Goal: Transaction & Acquisition: Book appointment/travel/reservation

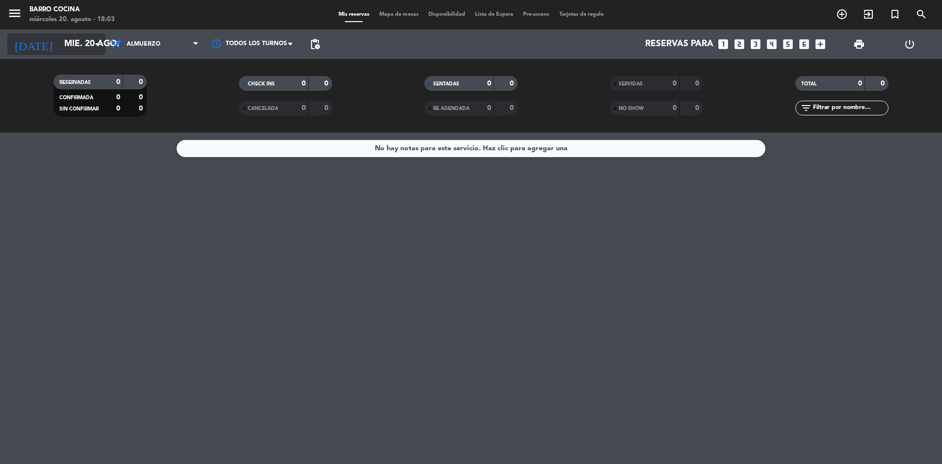
click at [96, 35] on input "mié. 20 ago." at bounding box center [116, 44] width 114 height 20
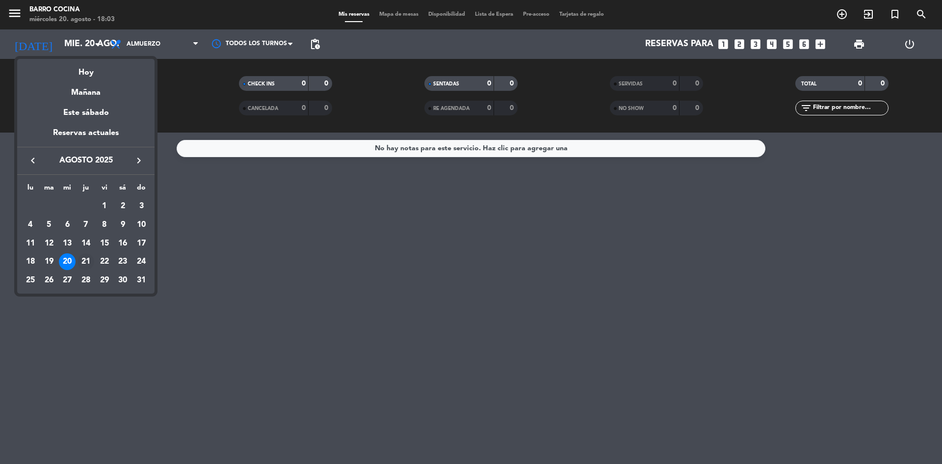
click at [87, 263] on div "21" at bounding box center [86, 261] width 17 height 17
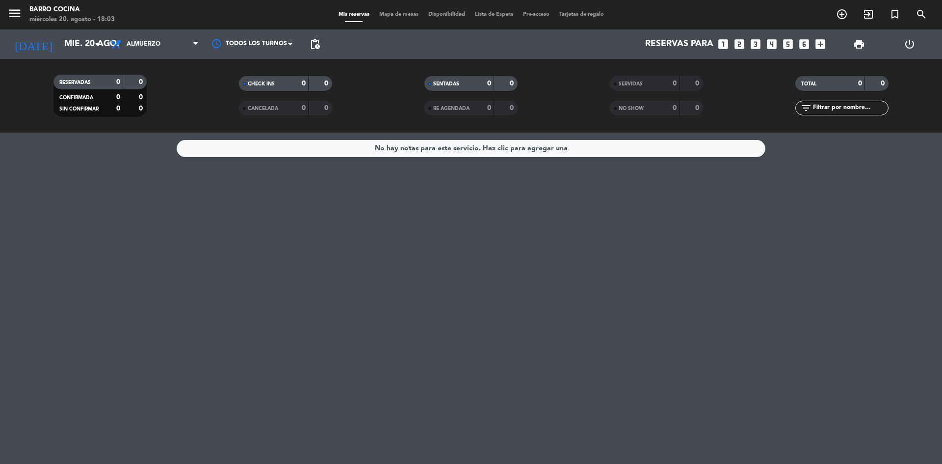
type input "jue. 21 ago."
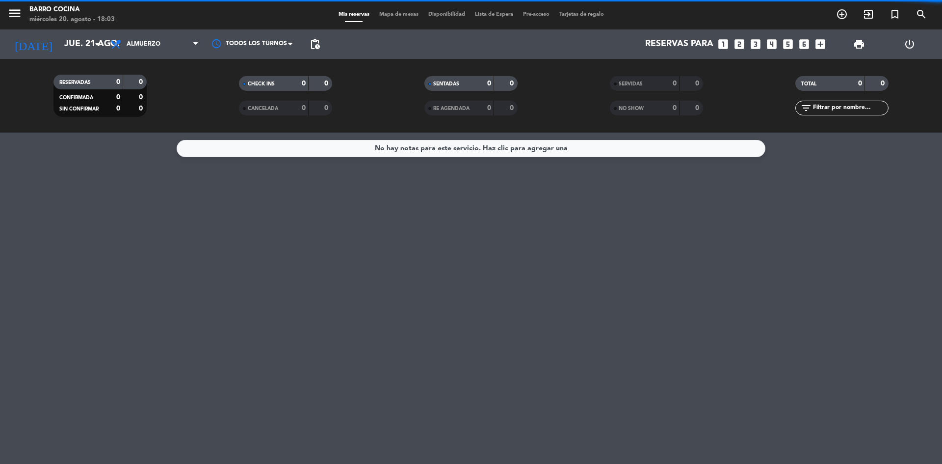
click at [152, 43] on span "Almuerzo" at bounding box center [144, 44] width 34 height 7
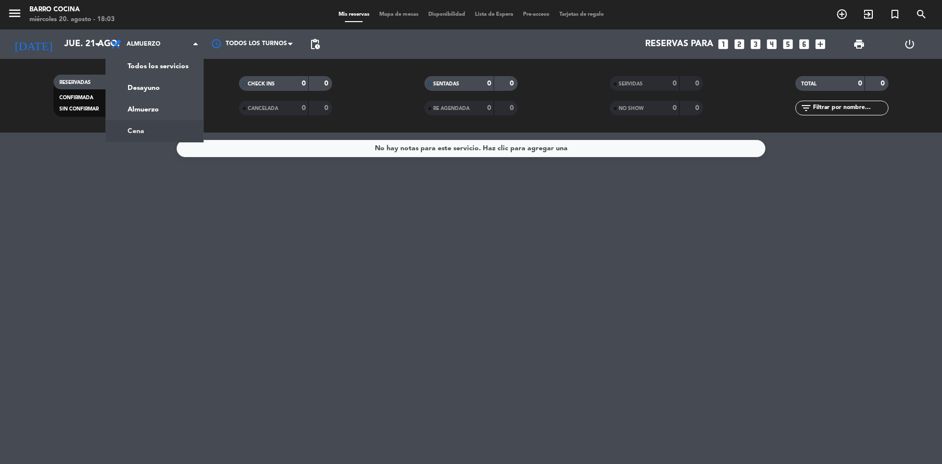
click at [154, 126] on div "menu Barro Cocina miércoles 20. agosto - 18:03 Mis reservas Mapa de mesas Dispo…" at bounding box center [471, 66] width 942 height 133
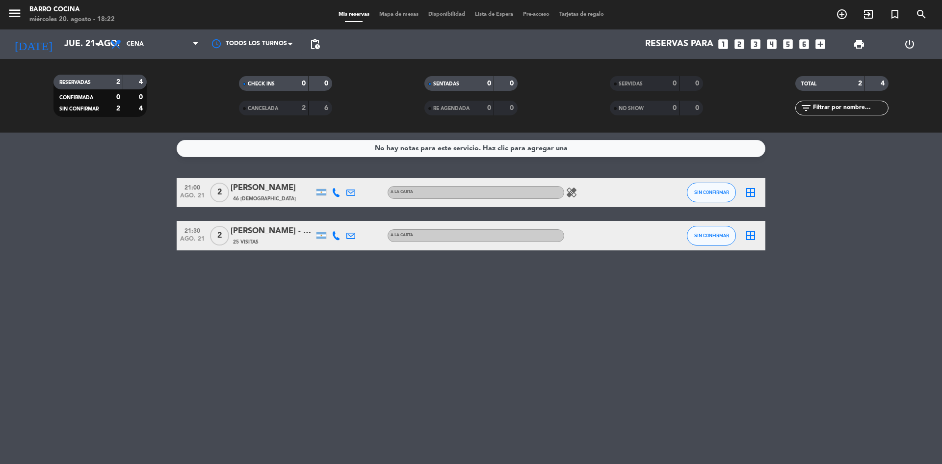
click at [743, 43] on icon "looks_two" at bounding box center [739, 44] width 13 height 13
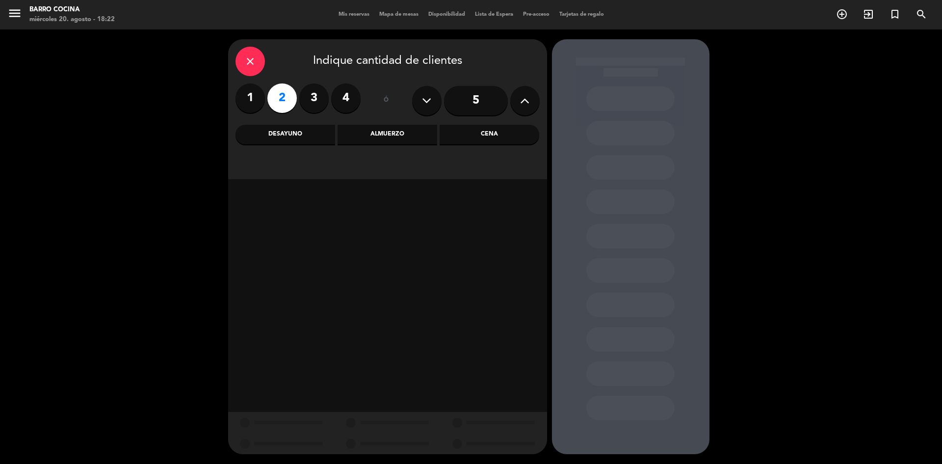
click at [391, 139] on div "Almuerzo" at bounding box center [388, 135] width 100 height 20
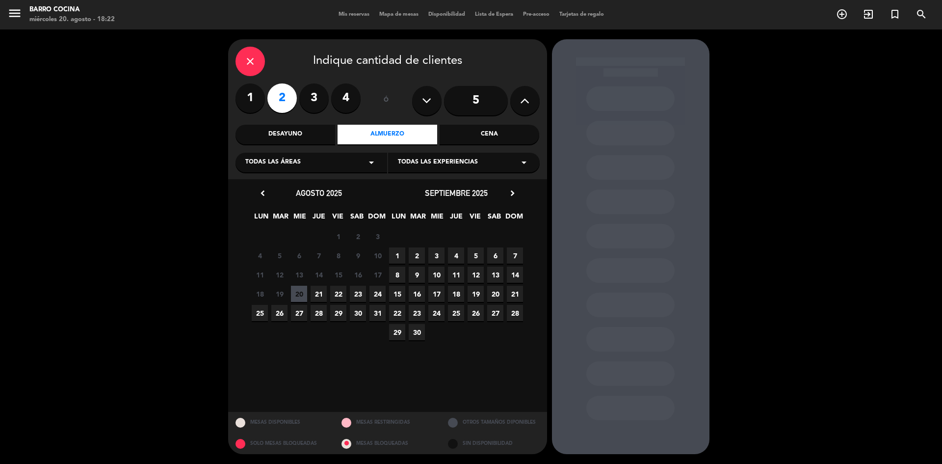
click at [314, 293] on span "21" at bounding box center [319, 294] width 16 height 16
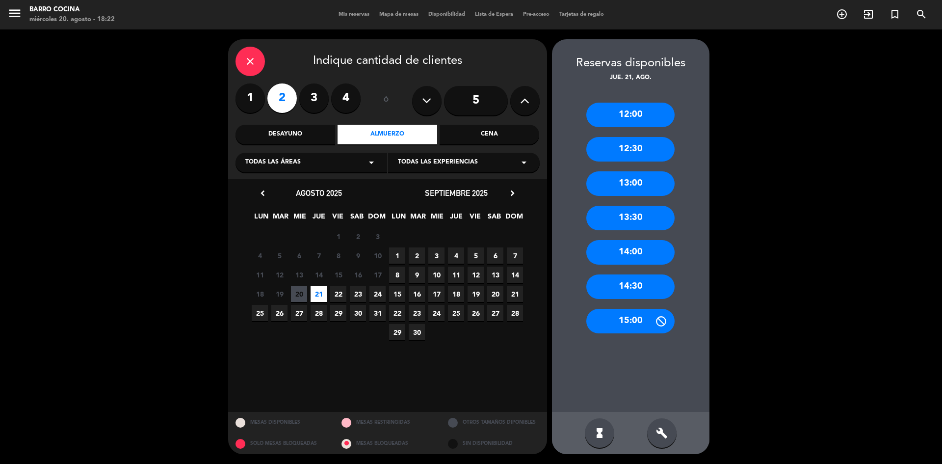
click at [629, 187] on div "13:00" at bounding box center [631, 183] width 88 height 25
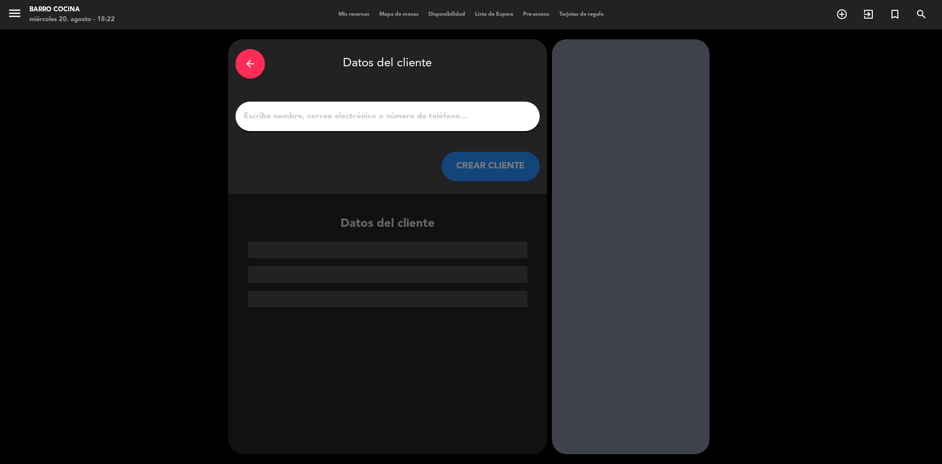
click at [456, 123] on input "1" at bounding box center [388, 116] width 290 height 14
paste input "[PERSON_NAME]"
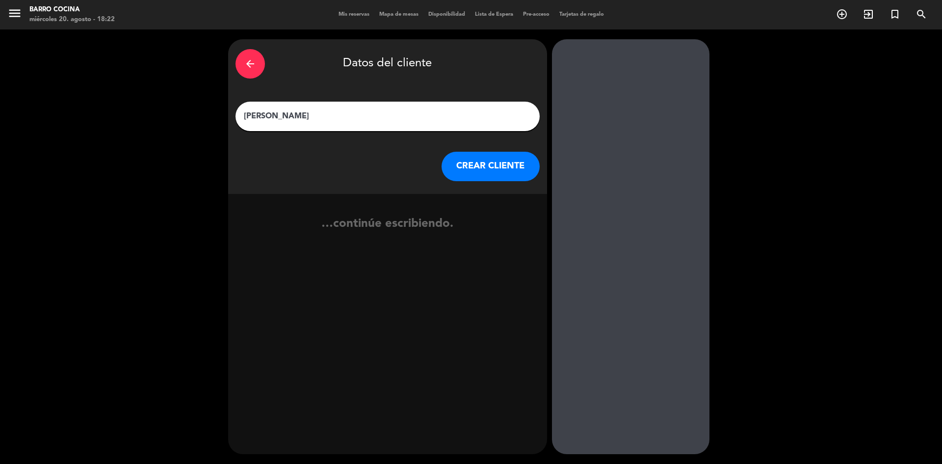
type input "[PERSON_NAME]"
click at [478, 172] on button "CREAR CLIENTE" at bounding box center [491, 166] width 98 height 29
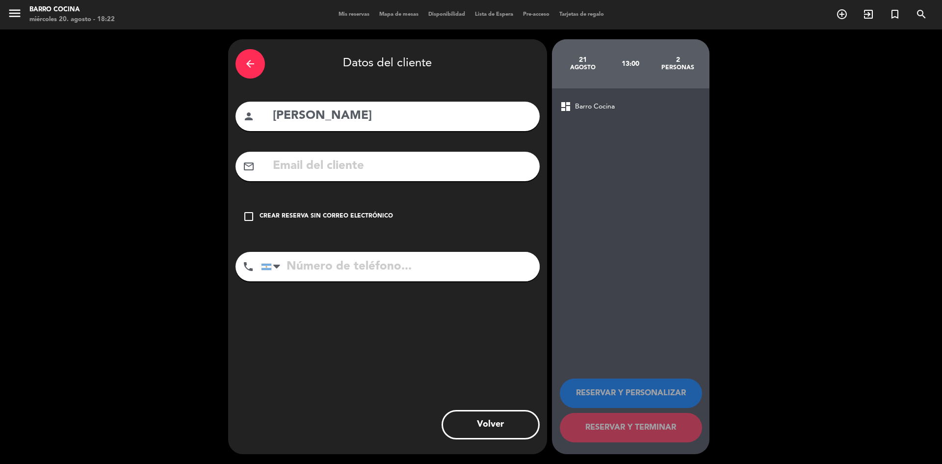
click at [376, 218] on div "Crear reserva sin correo electrónico" at bounding box center [327, 217] width 134 height 10
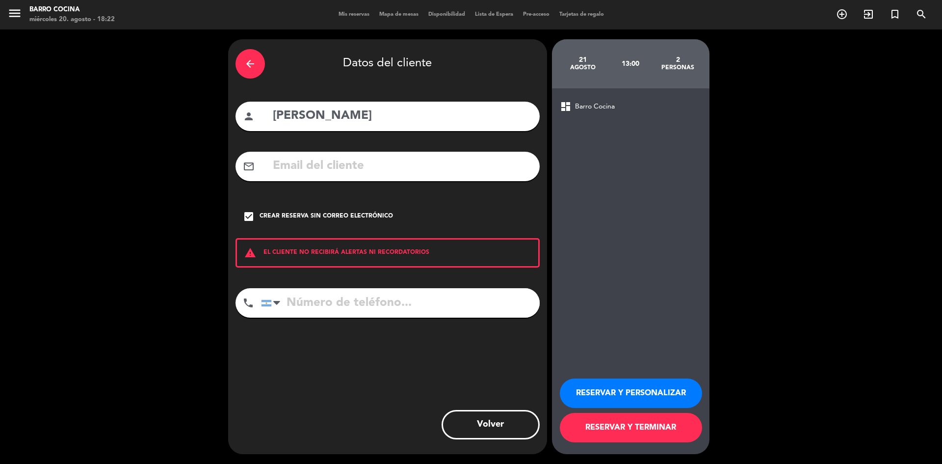
click at [614, 394] on button "RESERVAR Y PERSONALIZAR" at bounding box center [631, 392] width 142 height 29
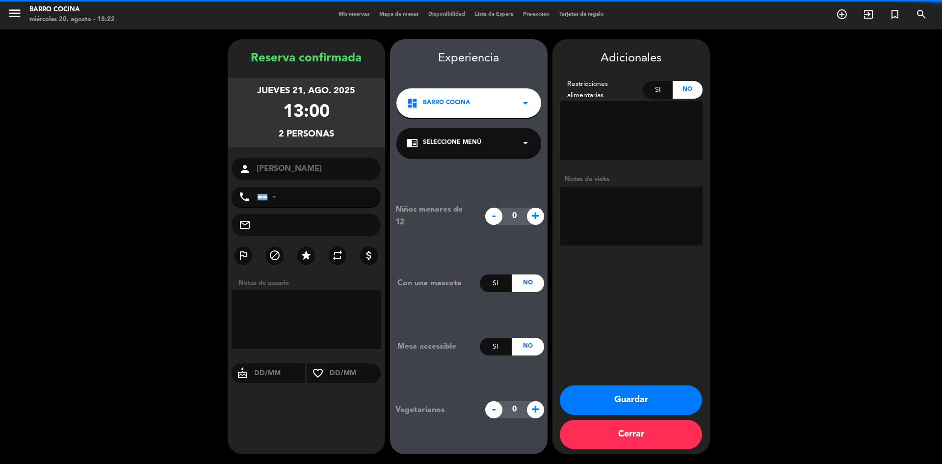
click at [601, 225] on textarea at bounding box center [631, 216] width 143 height 59
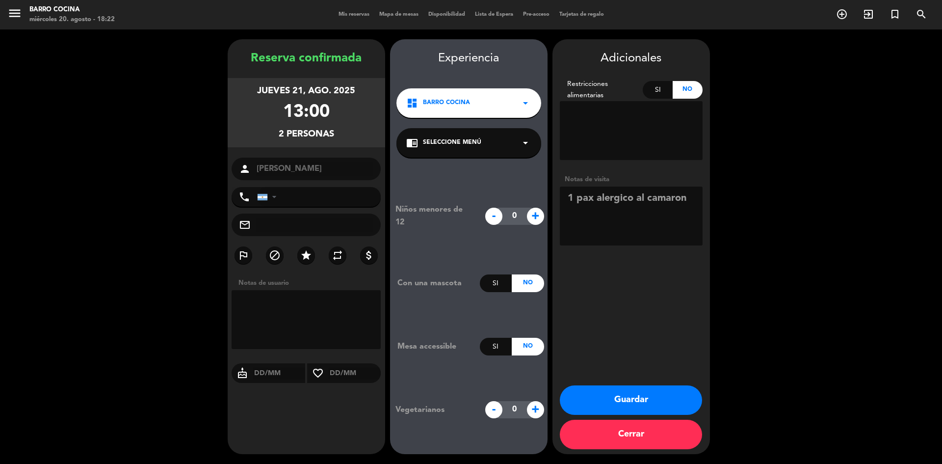
type textarea "1 pax alergico al camaron"
click at [633, 397] on button "Guardar" at bounding box center [631, 399] width 142 height 29
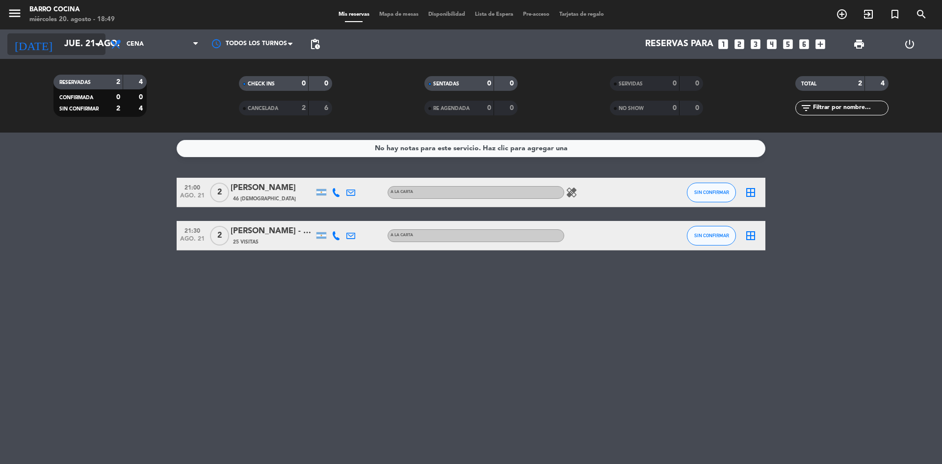
click at [104, 48] on input "jue. 21 ago." at bounding box center [116, 44] width 114 height 20
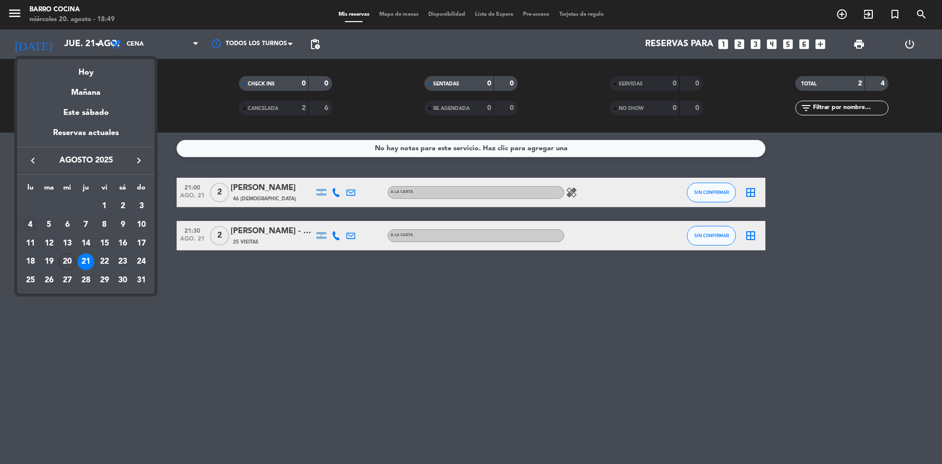
click at [27, 222] on div "4" at bounding box center [30, 224] width 17 height 17
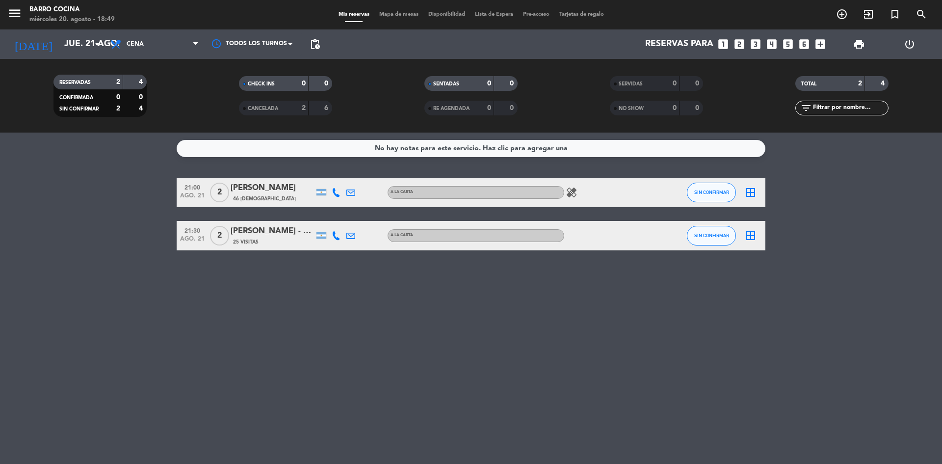
type input "lun. 4 ago."
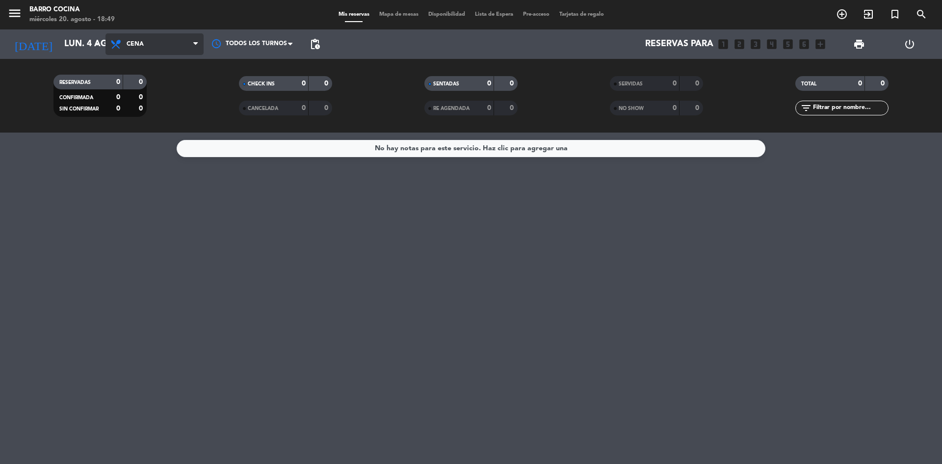
click at [175, 49] on span "Cena" at bounding box center [155, 44] width 98 height 22
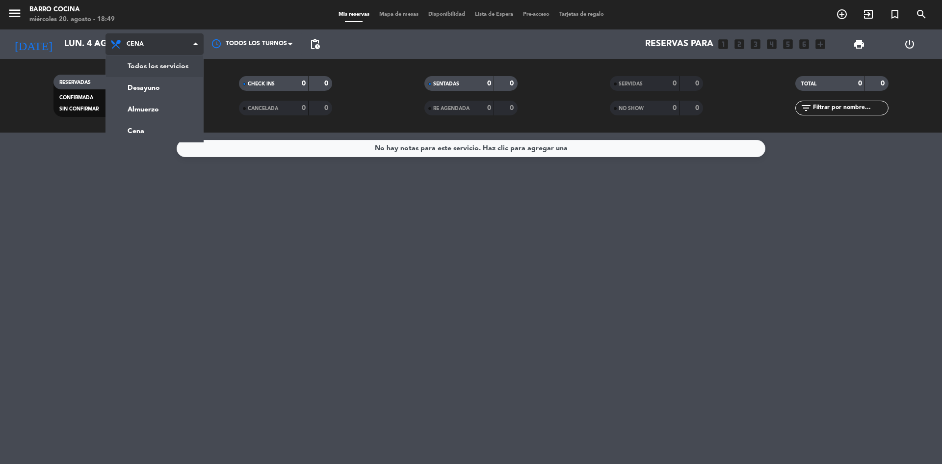
click at [161, 59] on div "menu Barro Cocina miércoles 20. agosto - 18:49 Mis reservas Mapa de mesas Dispo…" at bounding box center [471, 66] width 942 height 133
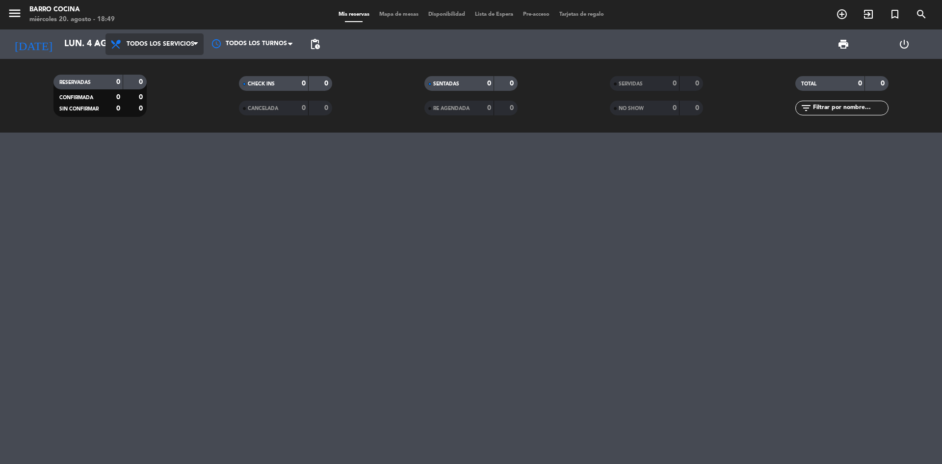
click at [181, 45] on span "Todos los servicios" at bounding box center [161, 44] width 68 height 7
click at [180, 70] on div "menu Barro Cocina miércoles 20. agosto - 18:49 Mis reservas Mapa de mesas Dispo…" at bounding box center [471, 66] width 942 height 133
